Goal: Task Accomplishment & Management: Manage account settings

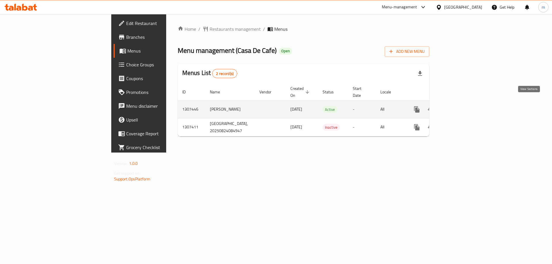
click at [462, 106] on icon "enhanced table" at bounding box center [458, 109] width 7 height 7
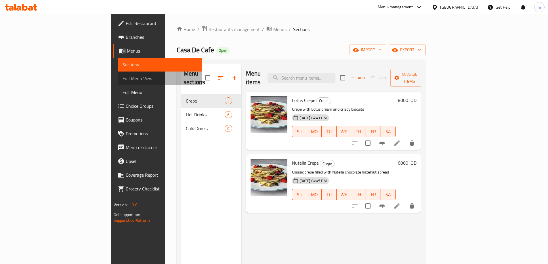
click at [123, 79] on span "Full Menu View" at bounding box center [160, 78] width 75 height 7
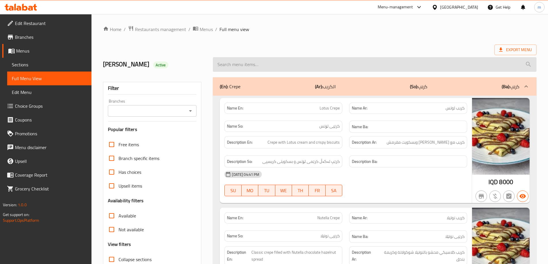
click at [287, 70] on input "search" at bounding box center [375, 64] width 324 height 15
paste input "Espresso"
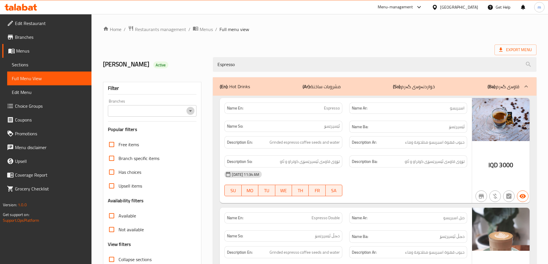
click at [192, 111] on icon "Open" at bounding box center [190, 111] width 7 height 7
type input "Espresso"
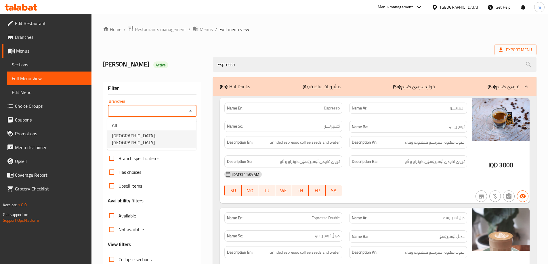
click at [152, 137] on span "[GEOGRAPHIC_DATA], [GEOGRAPHIC_DATA]" at bounding box center [152, 139] width 80 height 14
type input "[GEOGRAPHIC_DATA], [GEOGRAPHIC_DATA]"
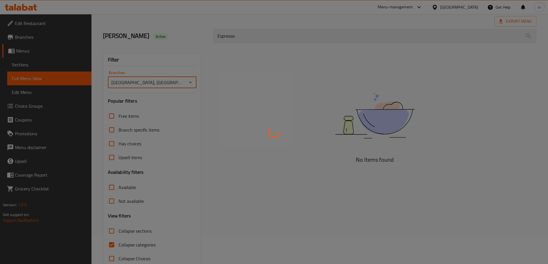
scroll to position [42, 0]
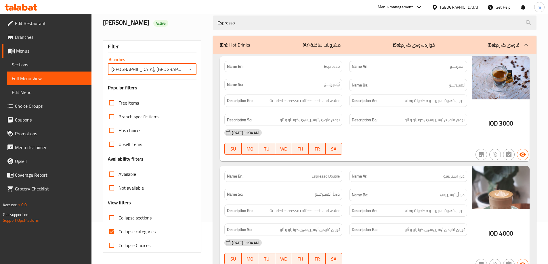
click at [121, 231] on span "Collapse categories" at bounding box center [136, 231] width 37 height 7
click at [118, 231] on input "Collapse categories" at bounding box center [112, 232] width 14 height 14
checkbox input "false"
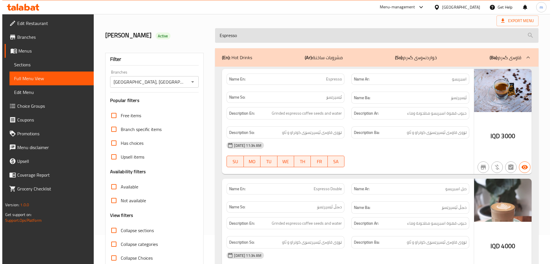
scroll to position [0, 0]
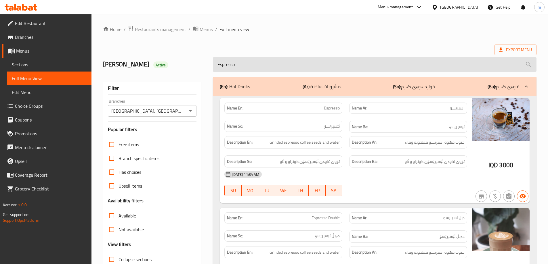
click at [257, 72] on input "Espresso" at bounding box center [375, 64] width 324 height 15
paste input "Latte"
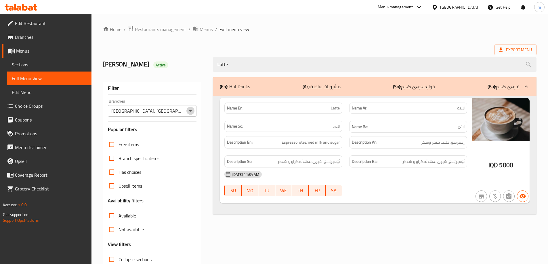
click at [194, 109] on icon "Open" at bounding box center [190, 111] width 7 height 7
type input "Latte"
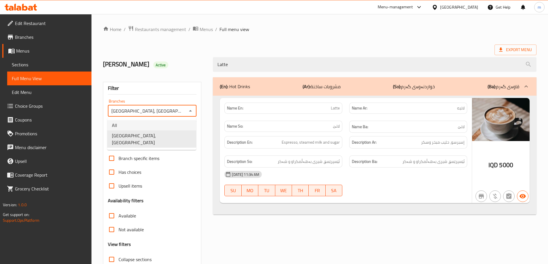
click at [162, 126] on li "All" at bounding box center [151, 125] width 89 height 10
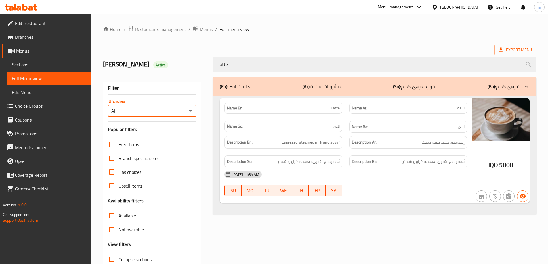
click at [191, 109] on icon "Open" at bounding box center [190, 111] width 7 height 7
click at [161, 135] on li "[GEOGRAPHIC_DATA], [GEOGRAPHIC_DATA]" at bounding box center [151, 139] width 89 height 17
type input "[GEOGRAPHIC_DATA], [GEOGRAPHIC_DATA]"
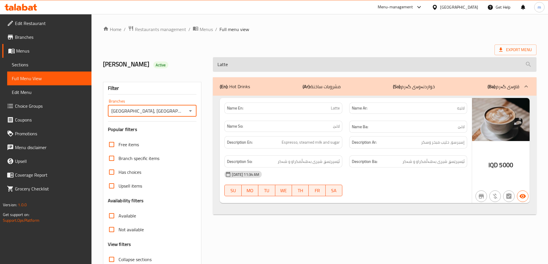
click at [256, 62] on input "Latte" at bounding box center [375, 64] width 324 height 15
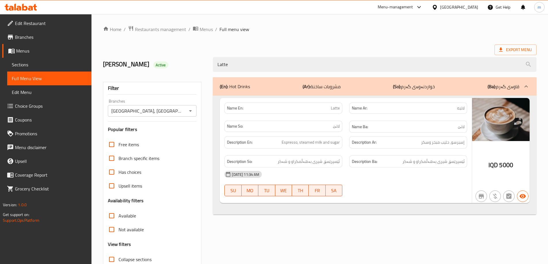
click at [305, 47] on div "Export Menu" at bounding box center [319, 50] width 433 height 11
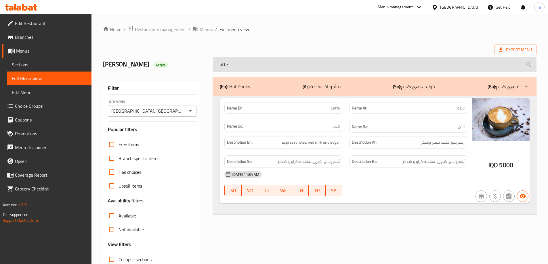
click at [234, 66] on input "Latte" at bounding box center [375, 64] width 324 height 15
paste input "Espresso Doubl"
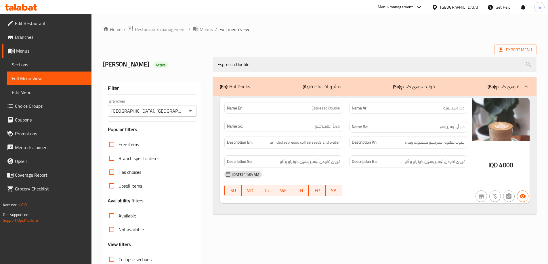
click at [191, 110] on icon "Open" at bounding box center [190, 111] width 7 height 7
type input "Espresso Double"
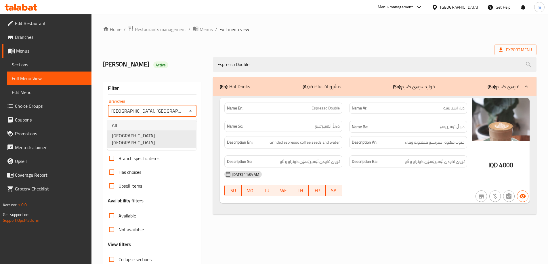
click at [165, 127] on li "All" at bounding box center [151, 125] width 89 height 10
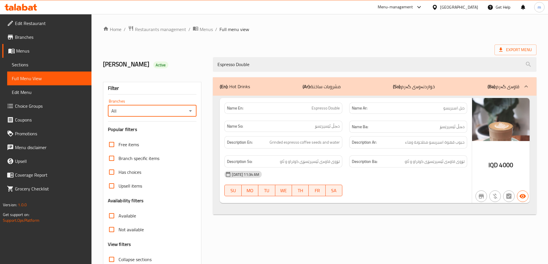
click at [191, 110] on icon "Open" at bounding box center [190, 111] width 7 height 7
click at [146, 135] on span "[GEOGRAPHIC_DATA], [GEOGRAPHIC_DATA]" at bounding box center [152, 139] width 80 height 14
click at [185, 87] on div "Filter" at bounding box center [152, 88] width 89 height 12
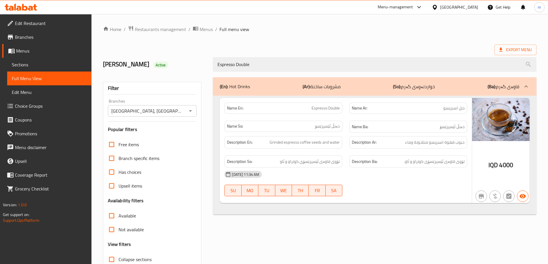
click at [191, 111] on icon "Open" at bounding box center [190, 110] width 3 height 1
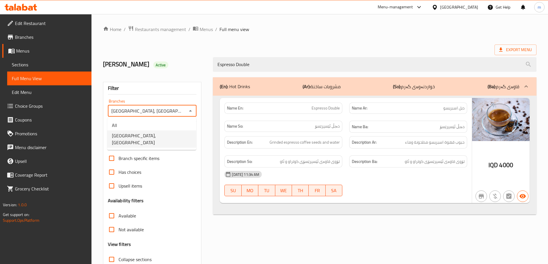
click at [153, 133] on span "[GEOGRAPHIC_DATA], [GEOGRAPHIC_DATA]" at bounding box center [152, 139] width 80 height 14
click at [192, 108] on icon "Open" at bounding box center [190, 111] width 7 height 7
click at [163, 122] on li "All" at bounding box center [151, 125] width 89 height 10
click at [191, 111] on icon "Open" at bounding box center [190, 111] width 7 height 7
click at [150, 134] on span "[GEOGRAPHIC_DATA], [GEOGRAPHIC_DATA]" at bounding box center [152, 139] width 80 height 14
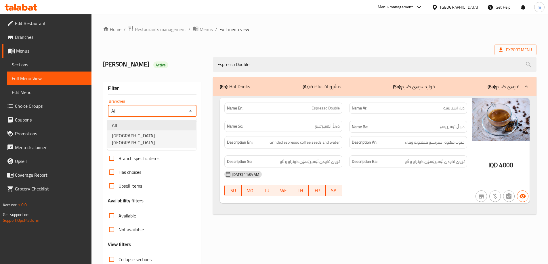
type input "[GEOGRAPHIC_DATA], [GEOGRAPHIC_DATA]"
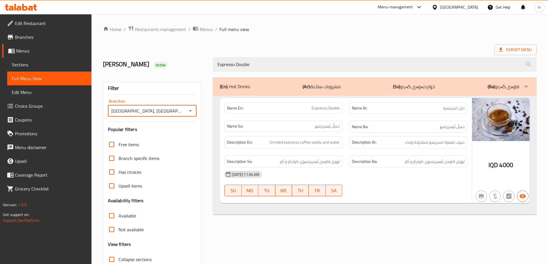
click at [165, 102] on div "Branches [GEOGRAPHIC_DATA], [GEOGRAPHIC_DATA] Branches" at bounding box center [152, 108] width 89 height 18
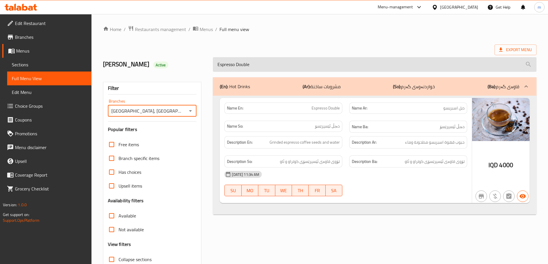
click at [251, 64] on input "Espresso Double" at bounding box center [375, 64] width 324 height 15
paste input "Americano"
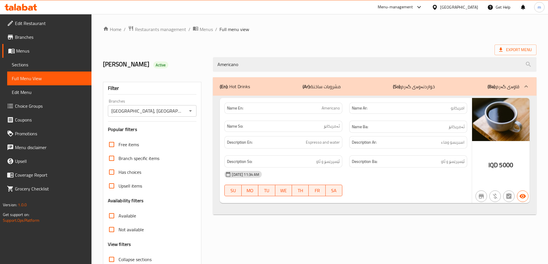
click at [193, 109] on icon "Open" at bounding box center [190, 111] width 7 height 7
type input "Americano"
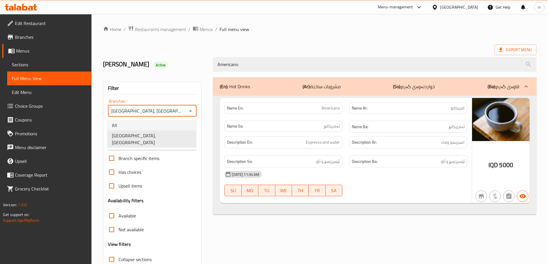
click at [152, 126] on li "All" at bounding box center [151, 125] width 89 height 10
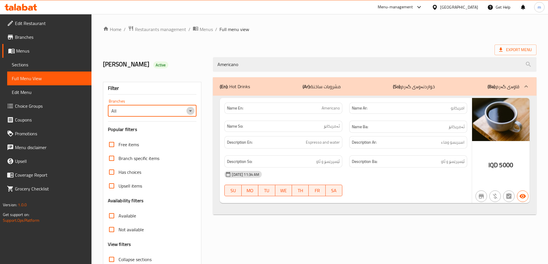
click at [191, 111] on icon "Open" at bounding box center [190, 110] width 3 height 1
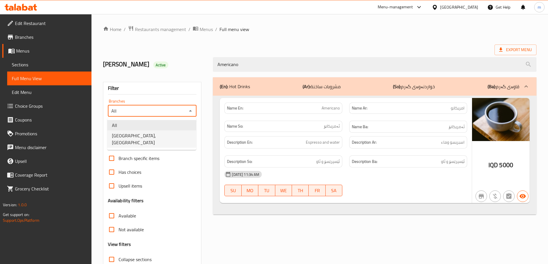
click at [144, 134] on span "[GEOGRAPHIC_DATA], [GEOGRAPHIC_DATA]" at bounding box center [152, 139] width 80 height 14
type input "[GEOGRAPHIC_DATA], [GEOGRAPHIC_DATA]"
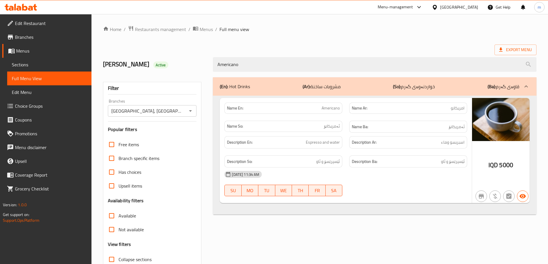
click at [171, 91] on div "Filter" at bounding box center [152, 88] width 89 height 12
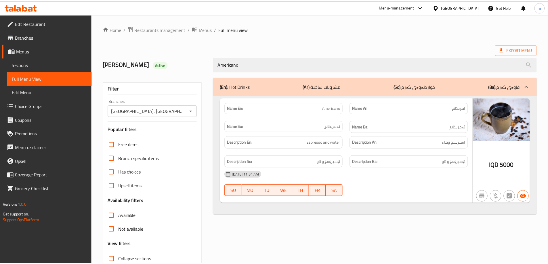
scroll to position [42, 0]
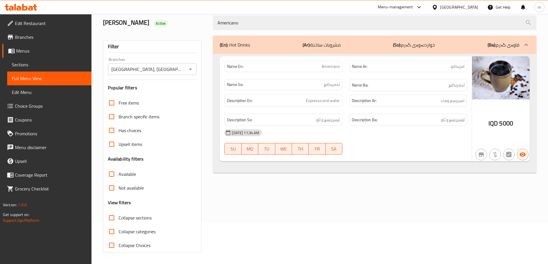
click at [25, 66] on span "Sections" at bounding box center [49, 64] width 75 height 7
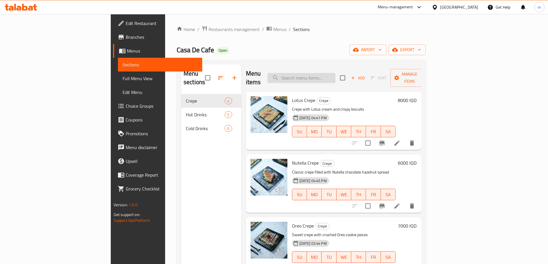
click at [318, 73] on input "search" at bounding box center [301, 78] width 68 height 10
paste input "Roll Crepe"
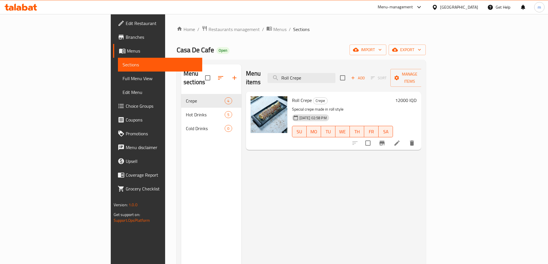
type input "Roll Crepe"
click at [405, 138] on li at bounding box center [397, 143] width 16 height 10
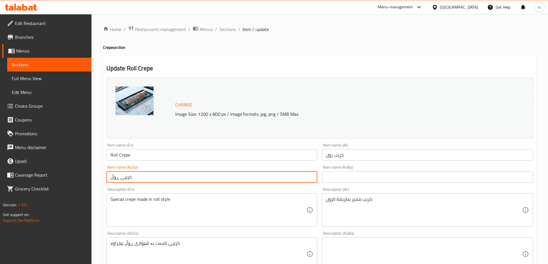
click at [140, 179] on input "کرێپی ڕۆڵ" at bounding box center [211, 177] width 211 height 12
click at [117, 155] on input "Roll Crepe" at bounding box center [211, 155] width 211 height 12
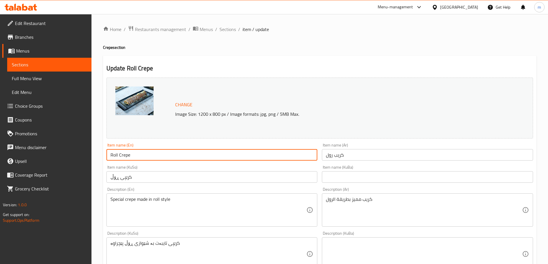
click at [117, 155] on input "Roll Crepe" at bounding box center [211, 155] width 211 height 12
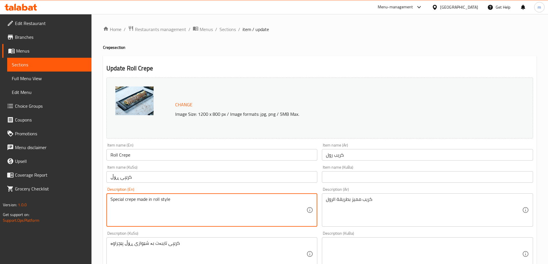
click at [135, 207] on textarea "Special crepe made in roll style" at bounding box center [208, 210] width 196 height 27
click at [191, 205] on textarea "Special crepe made in roll style" at bounding box center [208, 210] width 196 height 27
click at [379, 212] on textarea "كريب مميز بطريقة الرول" at bounding box center [424, 210] width 196 height 27
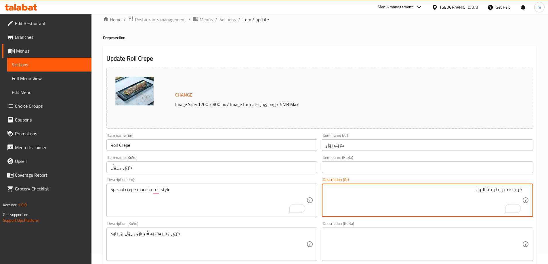
scroll to position [14, 0]
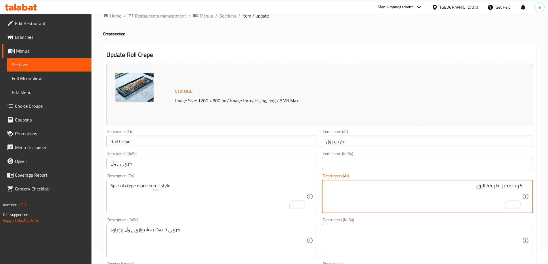
click at [483, 188] on textarea "كريب مميز بطريقة الرول" at bounding box center [424, 196] width 196 height 27
type textarea "كريب مميز بطريقة رول"
click at [263, 242] on textarea "کرێپی تایبەت بە شێوازی ڕۆڵ پێچراوە" at bounding box center [208, 240] width 196 height 27
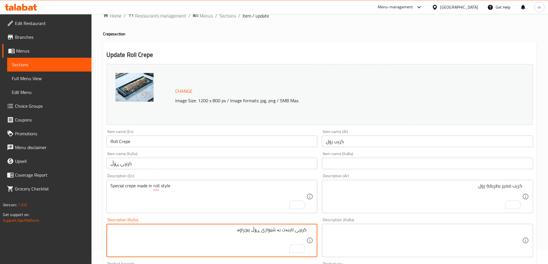
click at [248, 234] on textarea "کرێپی تایبەت بە شێوازی ڕۆڵ پێچراوە" at bounding box center [208, 240] width 196 height 27
type textarea "کرێپی تایبەت بە شێوازی ڕۆڵ"
click at [135, 149] on div "Item name (En) Roll Crepe Item name (En)" at bounding box center [212, 138] width 216 height 22
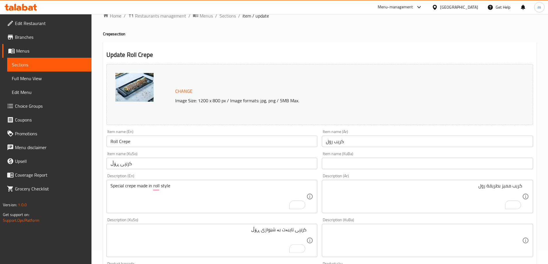
click at [136, 146] on input "Roll Crepe" at bounding box center [211, 142] width 211 height 12
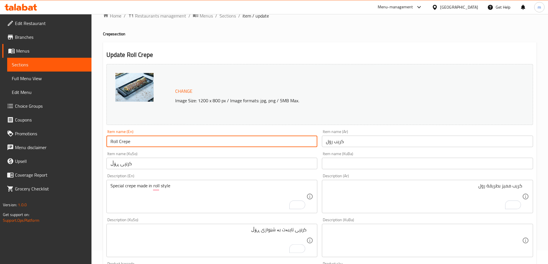
click at [136, 146] on input "Roll Crepe" at bounding box center [211, 142] width 211 height 12
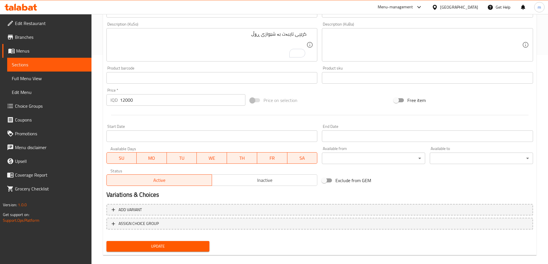
scroll to position [216, 0]
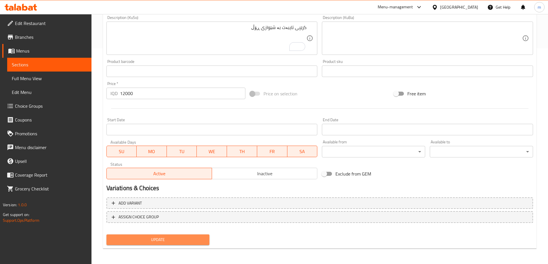
click at [166, 242] on span "Update" at bounding box center [158, 239] width 94 height 7
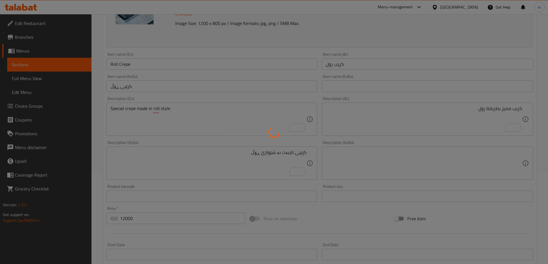
scroll to position [82, 0]
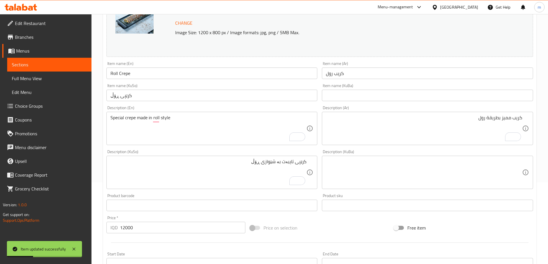
click at [500, 120] on textarea "كريب مميز بطريقة رول" at bounding box center [424, 128] width 196 height 27
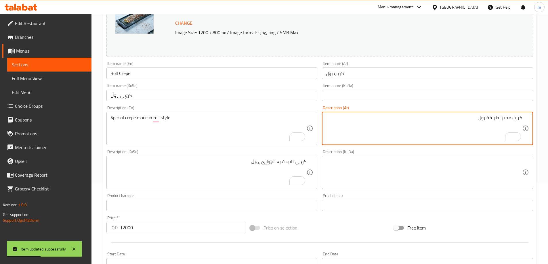
click at [500, 120] on textarea "كريب مميز بطريقة رول" at bounding box center [424, 128] width 196 height 27
type textarea "كريب مميز مصنوع بطريقة رول"
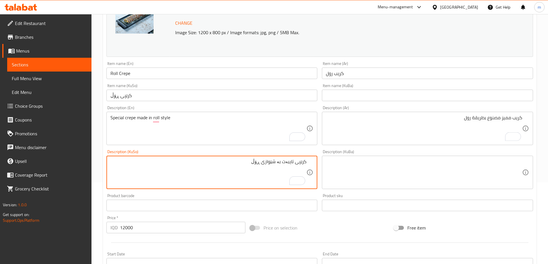
click at [278, 161] on textarea "کرێپی تایبەت بە شێوازی ڕۆڵ" at bounding box center [208, 172] width 196 height 27
click at [252, 162] on textarea "کرێپی تایبەت بە شێوازی ڕۆڵ" at bounding box center [208, 172] width 196 height 27
click at [246, 161] on textarea "کرێپی تایبەت بە شێوازی ڕۆڵ دروشتکراوە" at bounding box center [208, 172] width 196 height 27
click at [242, 160] on textarea "کرێپی تایبەت بە شێوازی ڕۆڵ دروستکراوە" at bounding box center [208, 172] width 196 height 27
type textarea "کرێپی تایبەت بە شێوازی ڕۆڵ دروست کراوە"
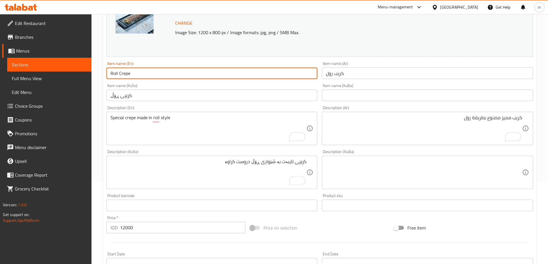
click at [143, 72] on input "Roll Crepe" at bounding box center [211, 74] width 211 height 12
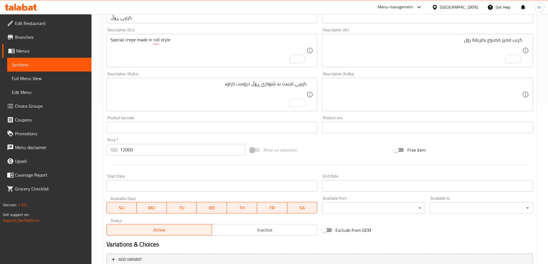
scroll to position [217, 0]
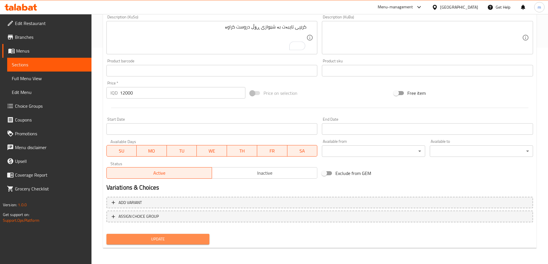
click at [154, 236] on span "Update" at bounding box center [158, 239] width 94 height 7
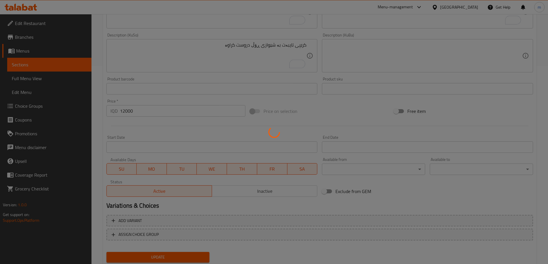
scroll to position [82, 0]
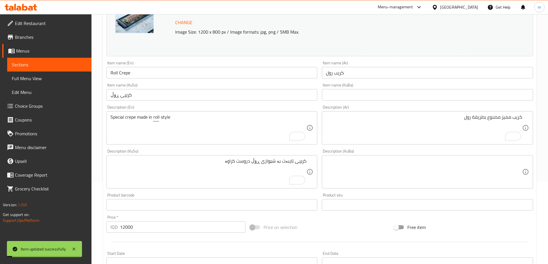
click at [55, 75] on link "Full Menu View" at bounding box center [49, 79] width 84 height 14
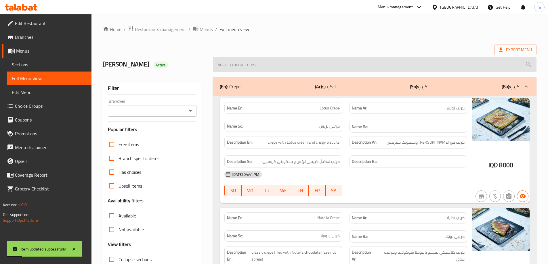
click at [249, 63] on input "search" at bounding box center [375, 64] width 324 height 15
paste input "Roll Crepe"
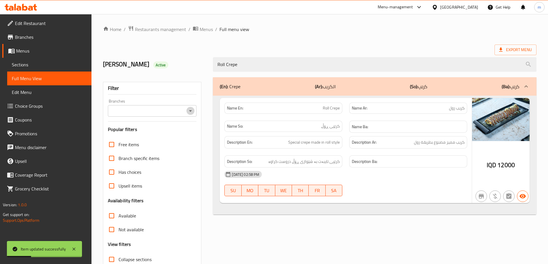
click at [190, 111] on icon "Open" at bounding box center [190, 110] width 3 height 1
type input "Roll Crepe"
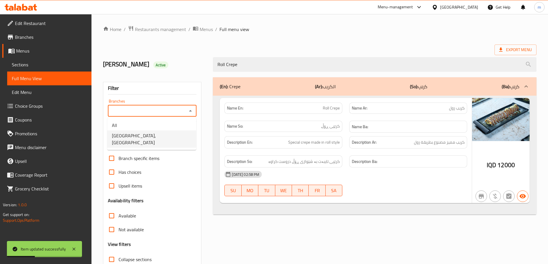
click at [142, 137] on span "[GEOGRAPHIC_DATA], [GEOGRAPHIC_DATA]" at bounding box center [152, 139] width 80 height 14
type input "[GEOGRAPHIC_DATA], [GEOGRAPHIC_DATA]"
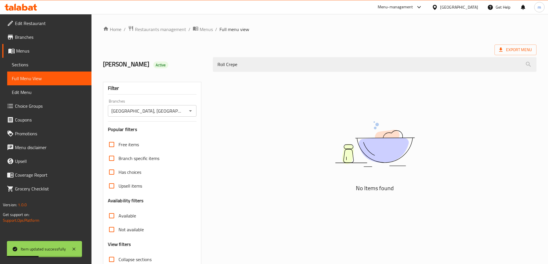
click at [159, 74] on div "Filter Branches [GEOGRAPHIC_DATA], Vital City Branches Popular filters Free ite…" at bounding box center [155, 186] width 110 height 224
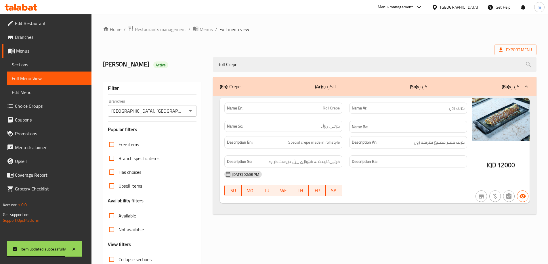
click at [377, 231] on div "(En): Crepe (Ar): الكريب (So): کرێپ (Ba): کرێپ Name En: Roll Crepe Name Ar: كري…" at bounding box center [374, 186] width 330 height 224
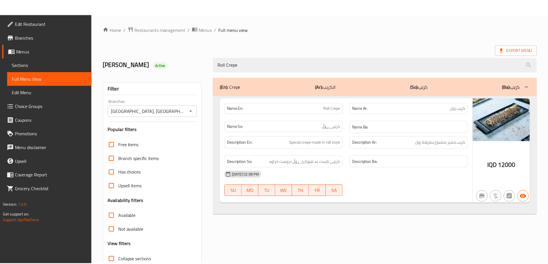
scroll to position [42, 0]
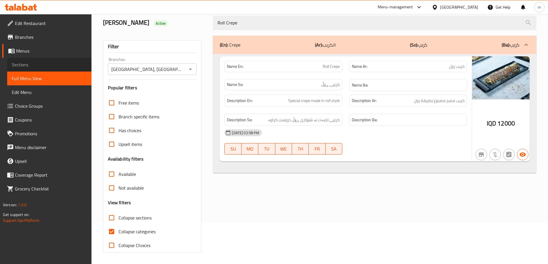
click at [24, 64] on span "Sections" at bounding box center [49, 64] width 75 height 7
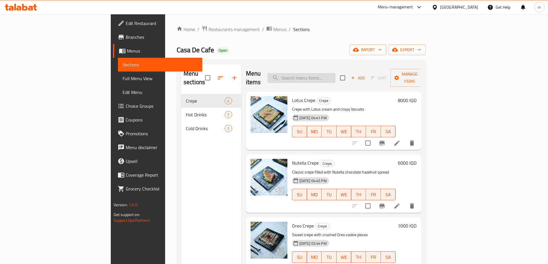
click at [335, 73] on input "search" at bounding box center [301, 78] width 68 height 10
paste input "Roll Crepe"
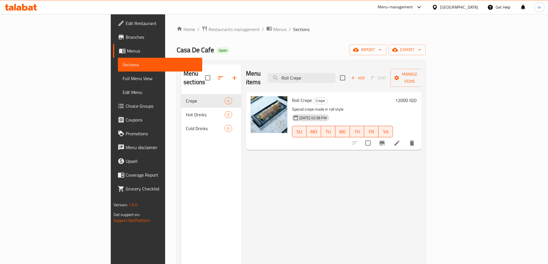
type input "Roll Crepe"
click at [405, 138] on li at bounding box center [397, 143] width 16 height 10
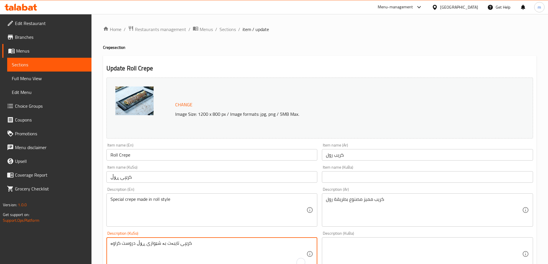
click at [144, 247] on textarea "کرێپی تایبەت بە شێوازی ڕۆڵ دروست کراوە" at bounding box center [208, 254] width 196 height 27
drag, startPoint x: 222, startPoint y: 248, endPoint x: 255, endPoint y: 247, distance: 32.8
click at [255, 247] on textarea "کرێپی تایبەت بە شێوازی ڕۆڵ دروست کراوە" at bounding box center [208, 254] width 196 height 27
click at [279, 244] on textarea "کرێپی تایبەت بە شێوازی ڕۆڵ" at bounding box center [208, 254] width 196 height 27
click at [277, 244] on textarea "کرێپی تایبەت بە شێوازی ڕۆڵ" at bounding box center [208, 254] width 196 height 27
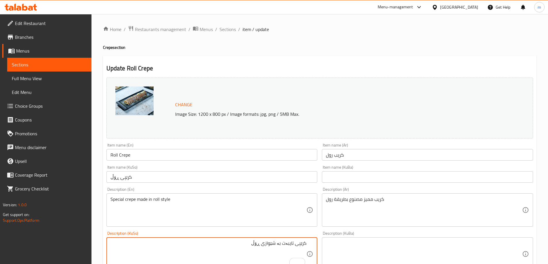
click at [282, 243] on textarea "کرێپی تایبەت بە شێوازی ڕۆڵ" at bounding box center [208, 254] width 196 height 27
paste textarea "روست کراوە"
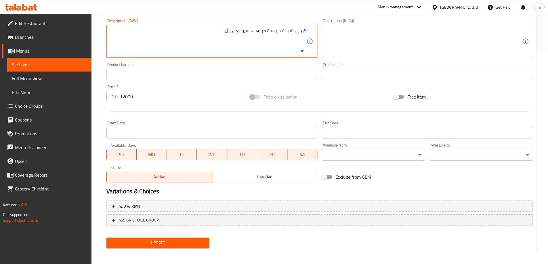
scroll to position [217, 0]
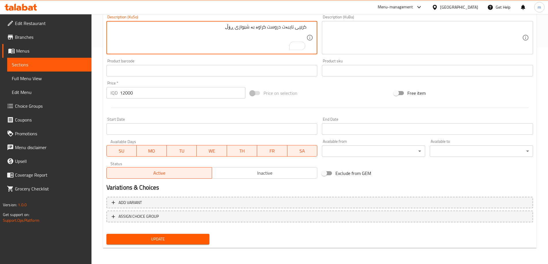
type textarea "کرێپی تایبەت دروست کراوە بە شێوازی ڕۆڵ"
click at [195, 238] on span "Update" at bounding box center [158, 239] width 94 height 7
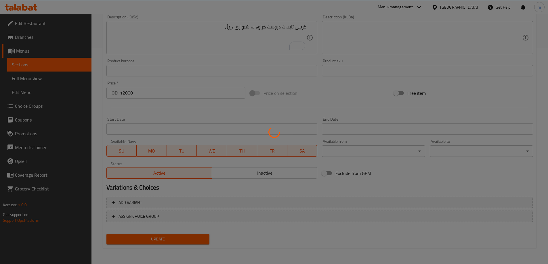
scroll to position [82, 0]
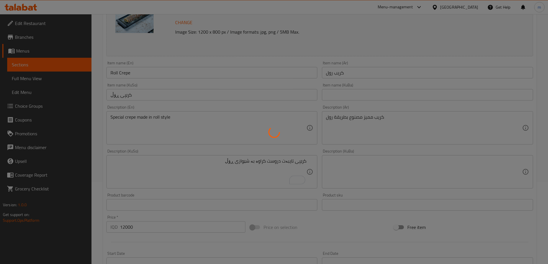
click at [32, 77] on div at bounding box center [274, 132] width 548 height 264
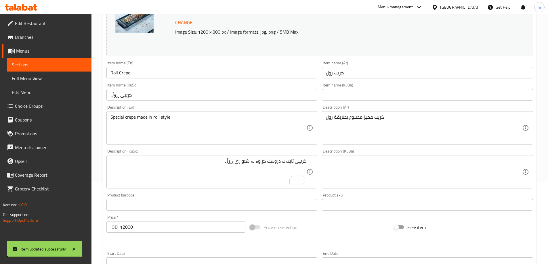
click at [33, 78] on span "Full Menu View" at bounding box center [49, 78] width 75 height 7
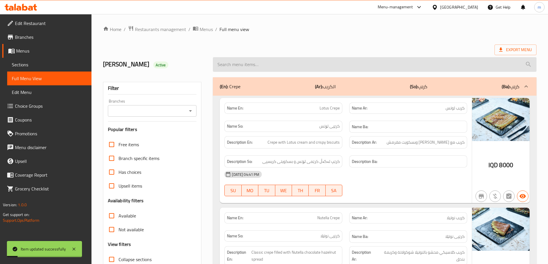
click at [238, 64] on input "search" at bounding box center [375, 64] width 324 height 15
paste input "Roll Crepe"
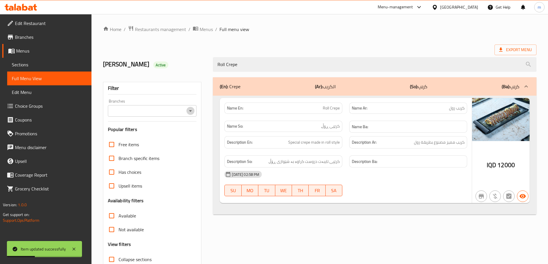
click at [188, 110] on icon "Open" at bounding box center [190, 111] width 7 height 7
type input "Roll Crepe"
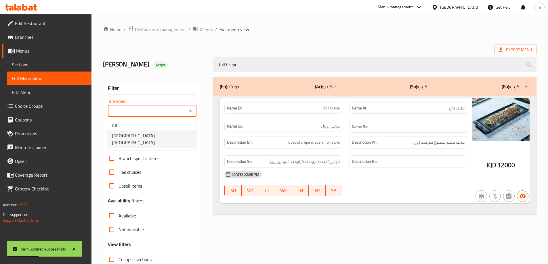
click at [147, 136] on span "[GEOGRAPHIC_DATA], [GEOGRAPHIC_DATA]" at bounding box center [152, 139] width 80 height 14
type input "[GEOGRAPHIC_DATA], [GEOGRAPHIC_DATA]"
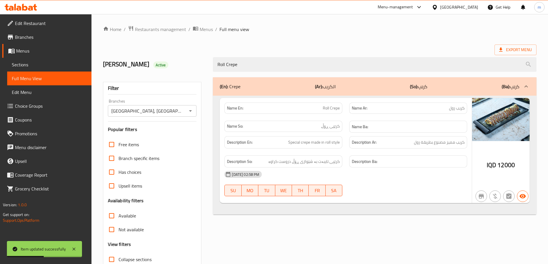
click at [156, 87] on div "Filter" at bounding box center [152, 88] width 89 height 12
click at [322, 215] on div "Name En: Roll Crepe Name Ar: كريب رول Name So: کرێپی ڕۆڵ Name Ba: Description E…" at bounding box center [375, 155] width 324 height 119
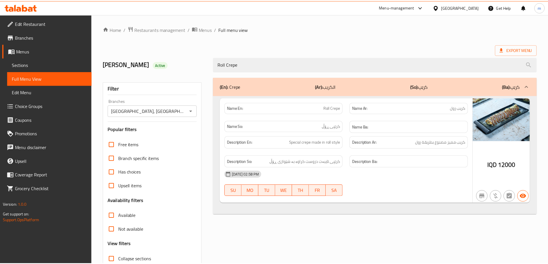
scroll to position [42, 0]
